Goal: Information Seeking & Learning: Learn about a topic

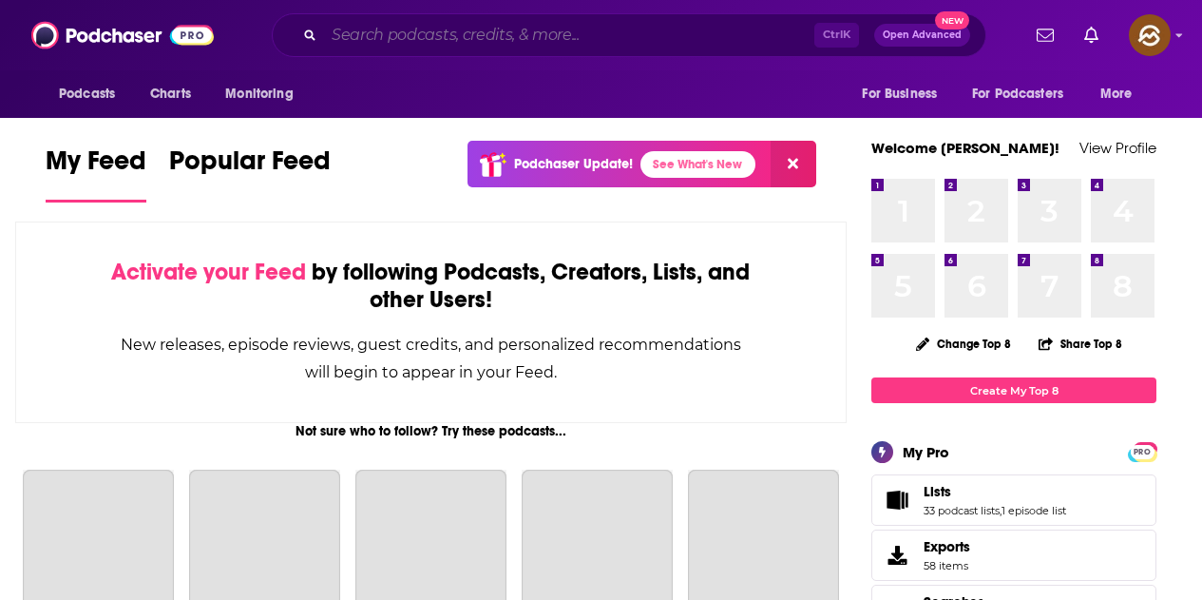
click at [432, 39] on input "Search podcasts, credits, & more..." at bounding box center [569, 35] width 490 height 30
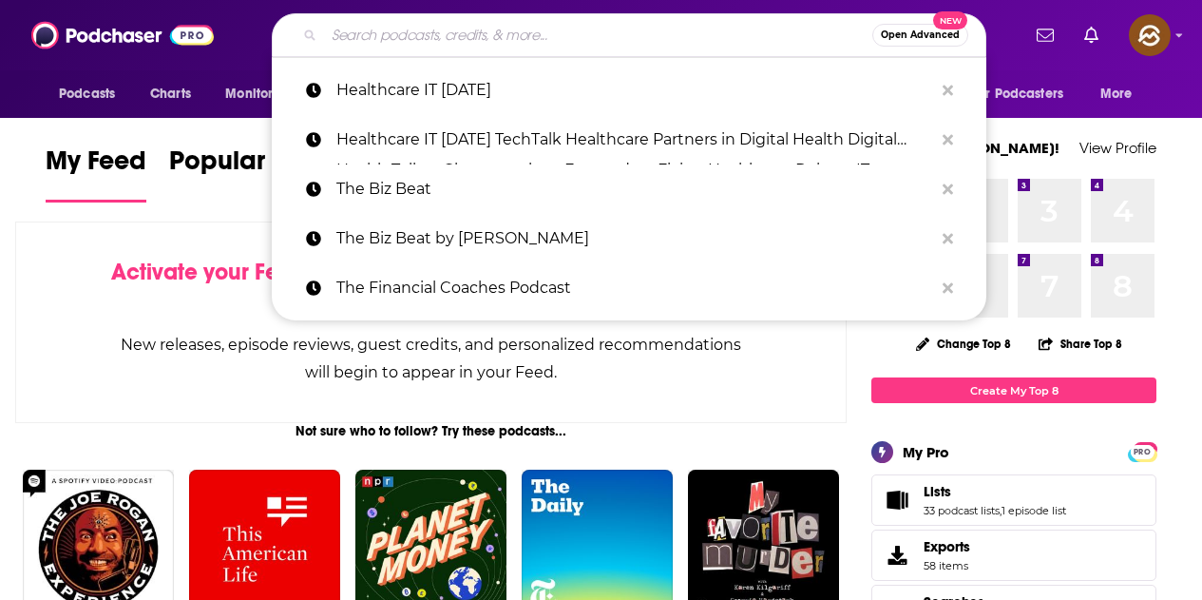
paste input "Leadership Without Losing Your Soul: Master Communication & Management Skills T…"
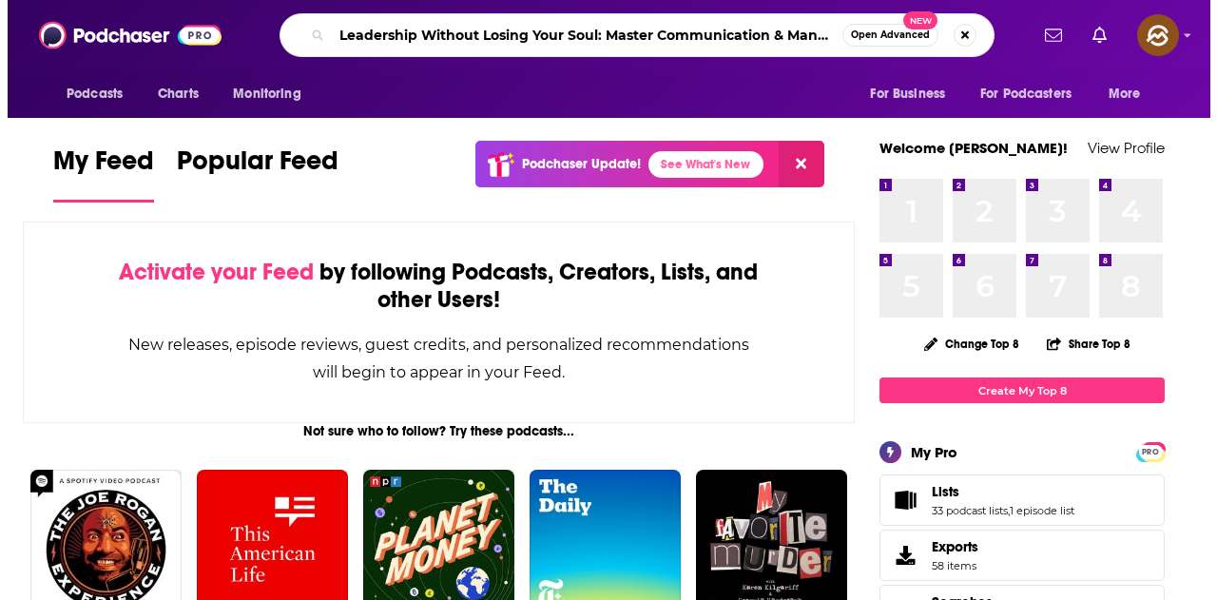
scroll to position [0, 150]
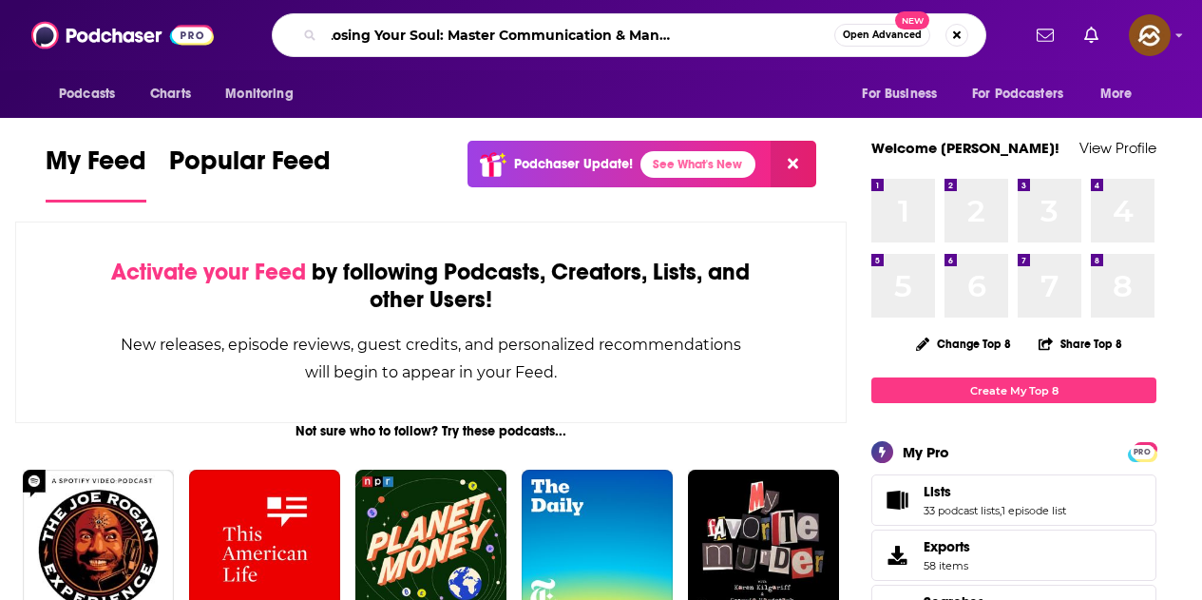
type input "Leadership Without Losing Your Soul: Master Communication & Management Skills T…"
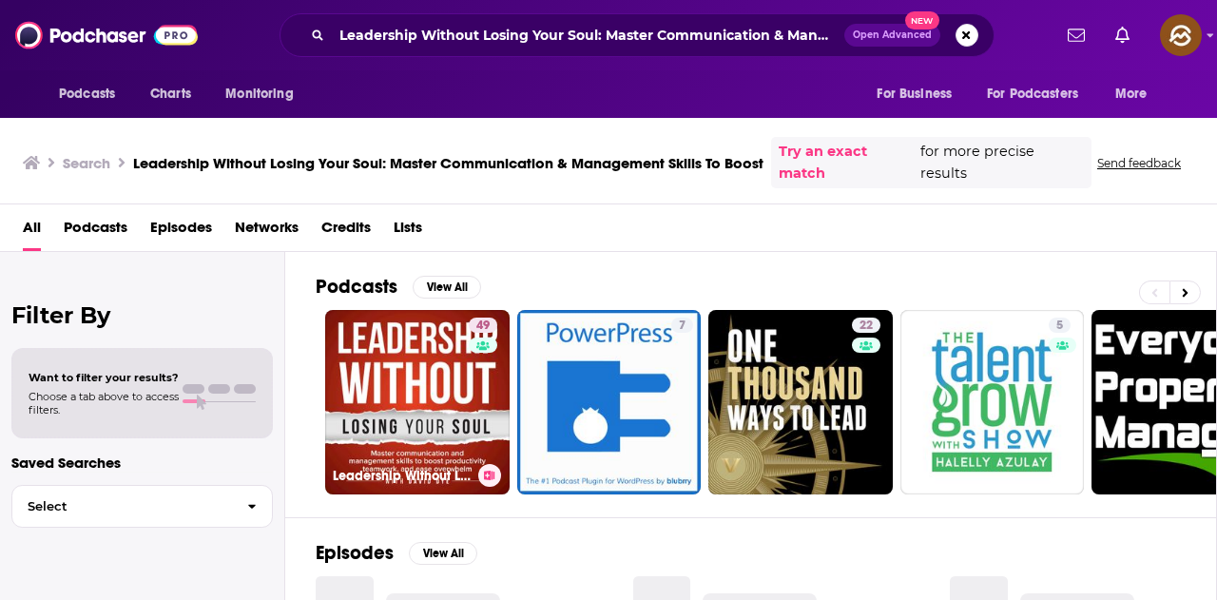
drag, startPoint x: 468, startPoint y: 395, endPoint x: 851, endPoint y: 523, distance: 403.7
click at [1189, 288] on button at bounding box center [1184, 292] width 31 height 24
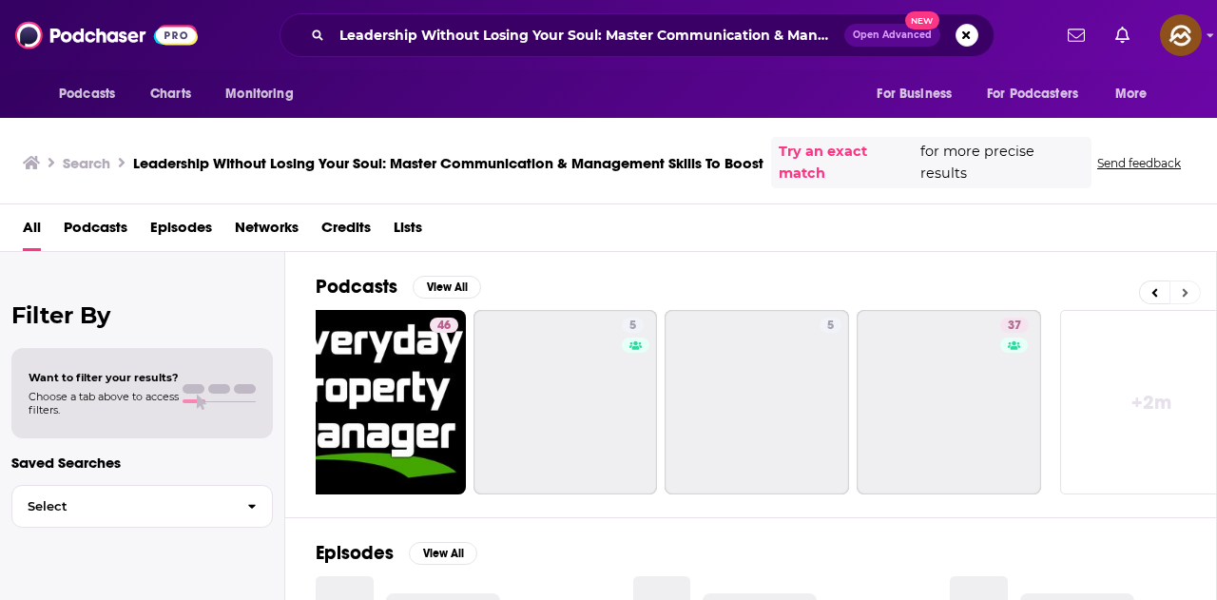
scroll to position [0, 845]
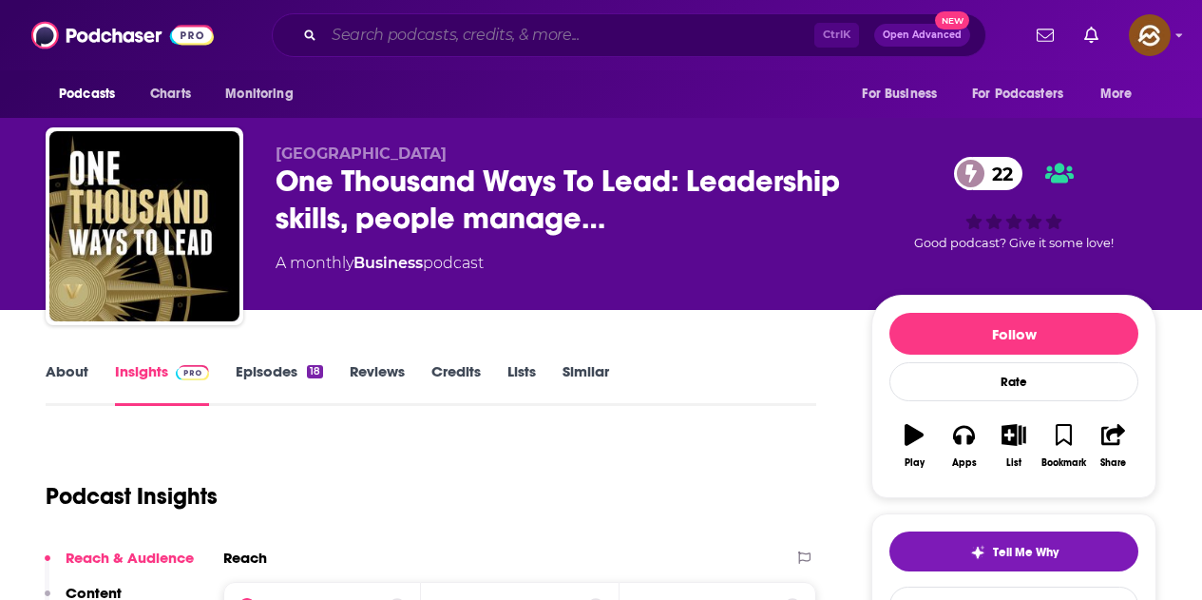
click at [469, 41] on input "Search podcasts, credits, & more..." at bounding box center [569, 35] width 490 height 30
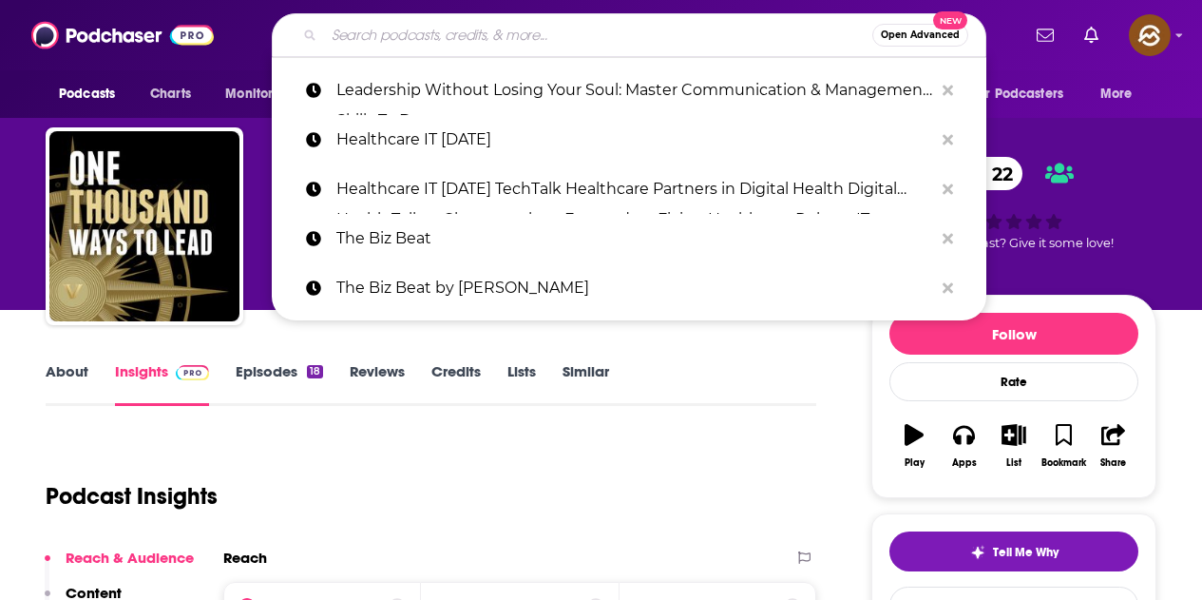
paste input "The Everyday Leader | Authentic Leadership"
type input "The Everyday Leader | Authentic Leadership"
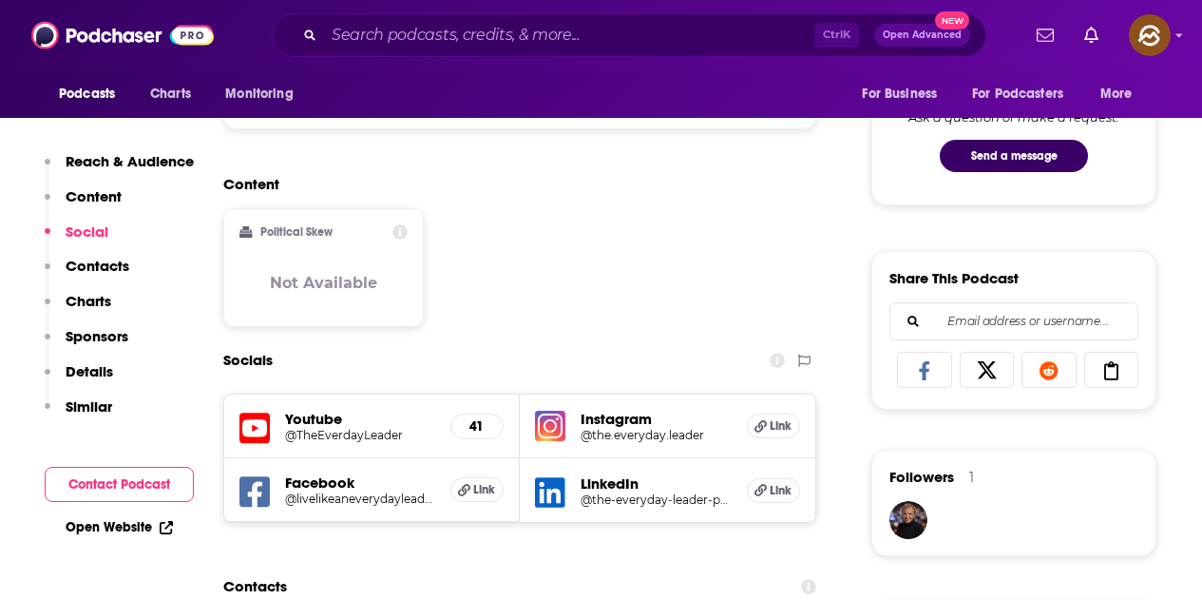
scroll to position [1046, 0]
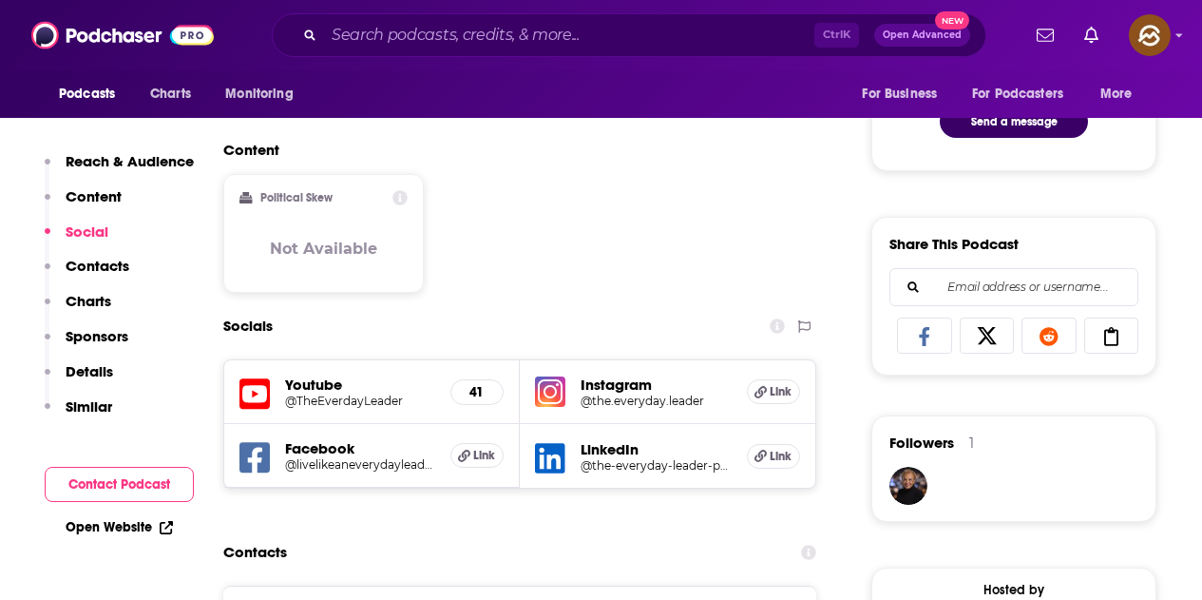
drag, startPoint x: 259, startPoint y: 438, endPoint x: 255, endPoint y: 453, distance: 15.7
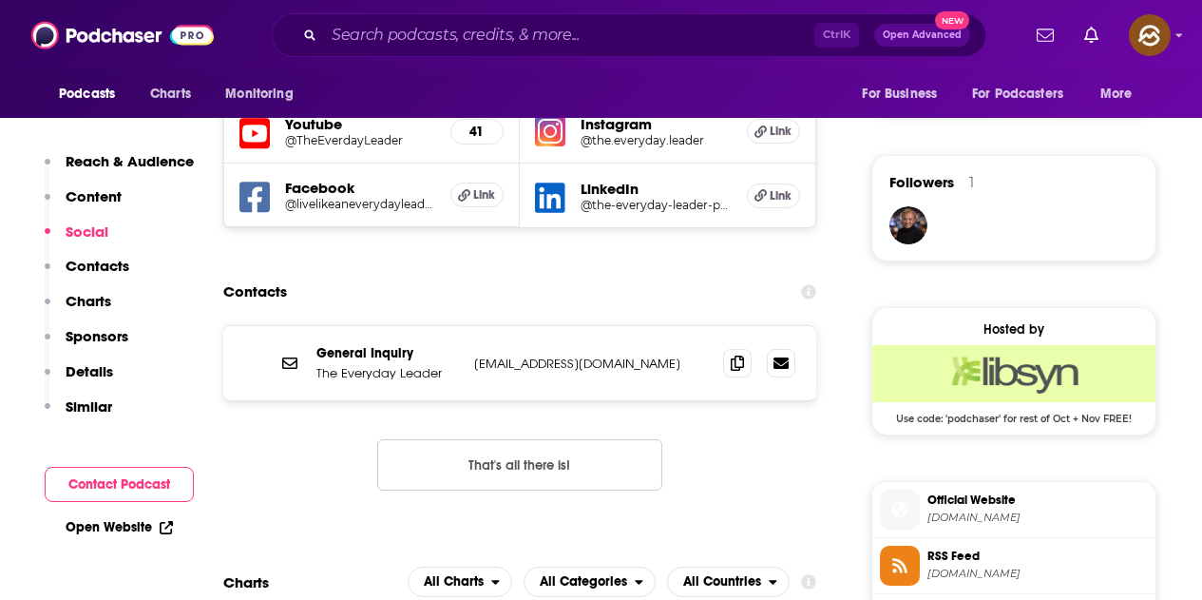
scroll to position [1426, 0]
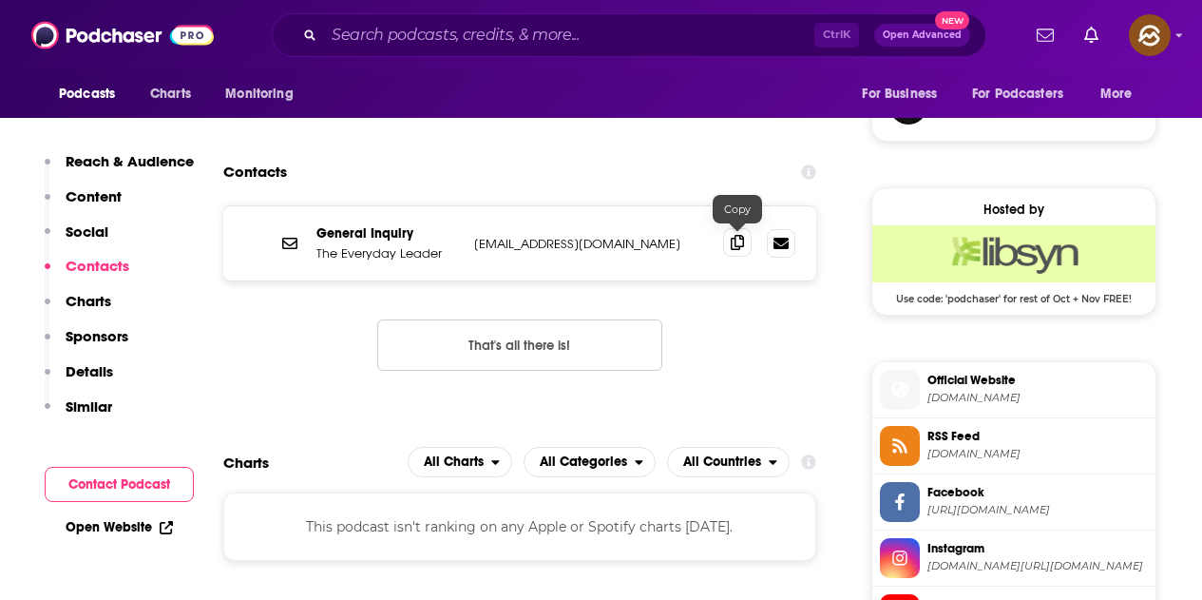
click at [739, 250] on span at bounding box center [737, 242] width 29 height 29
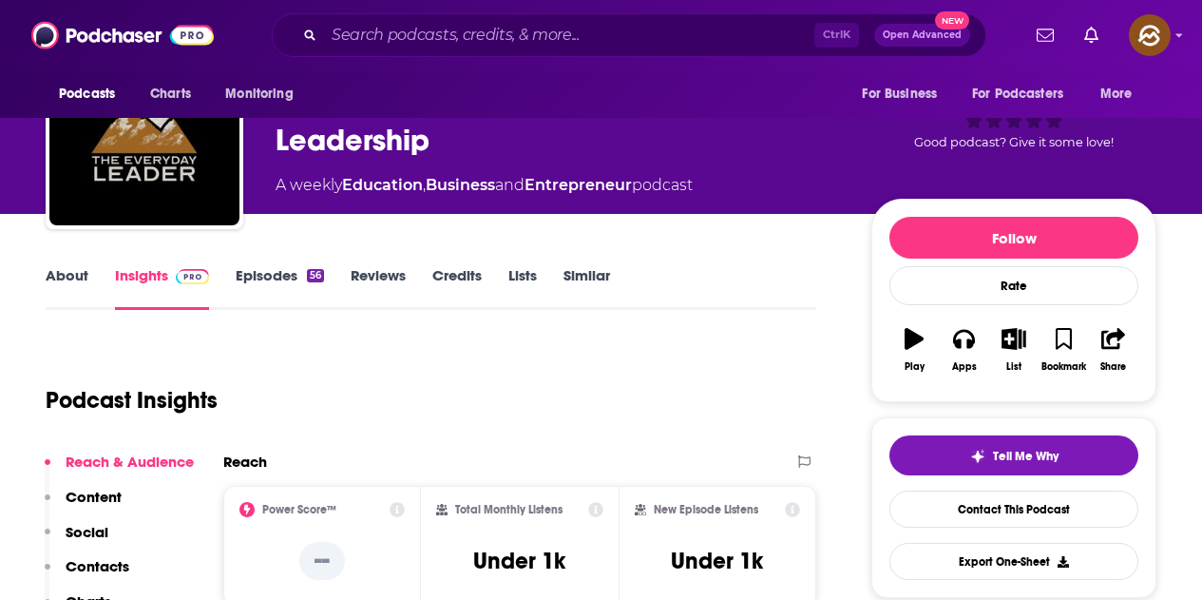
scroll to position [95, 0]
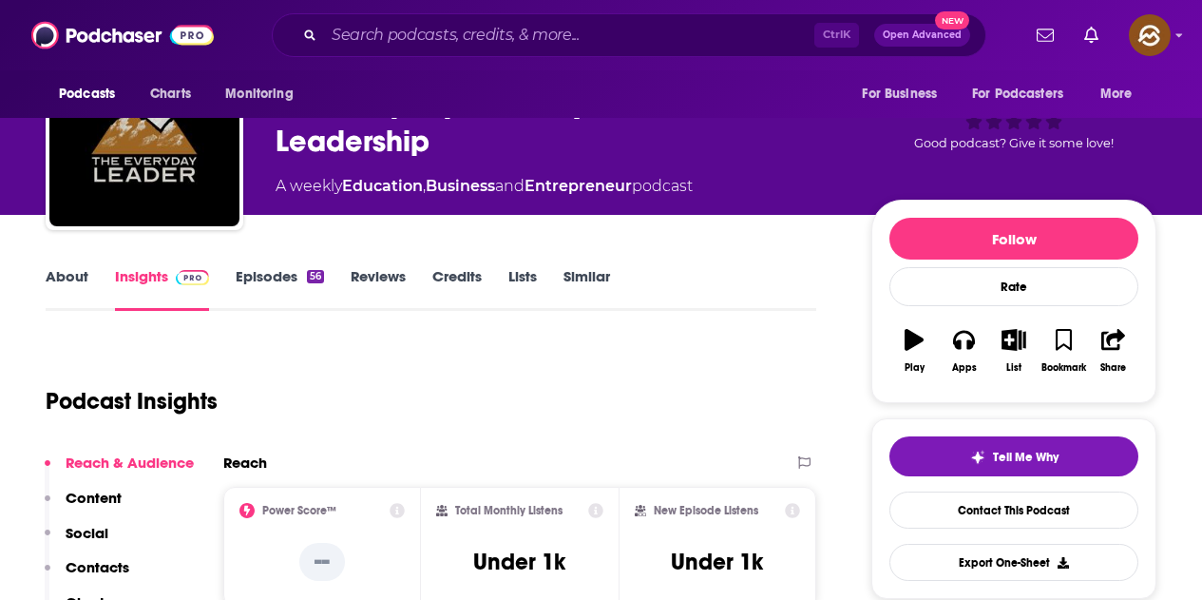
click at [287, 276] on link "Episodes 56" at bounding box center [280, 289] width 88 height 44
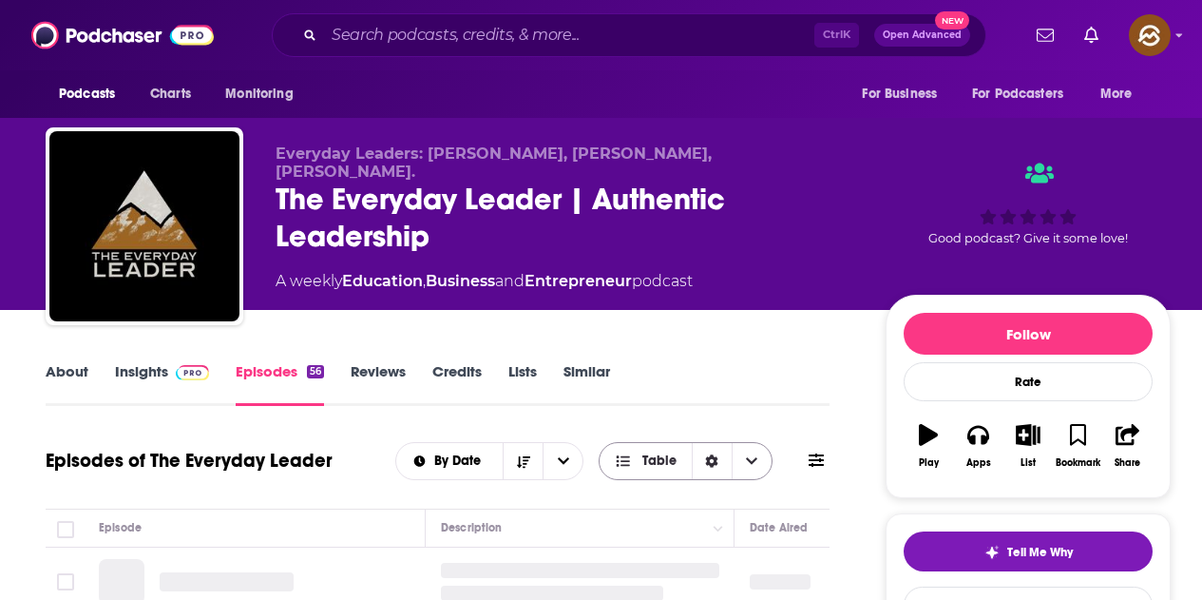
scroll to position [190, 0]
